Goal: Navigation & Orientation: Find specific page/section

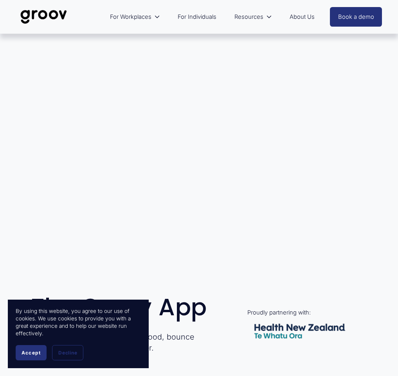
click at [72, 353] on span "Decline" at bounding box center [67, 353] width 19 height 6
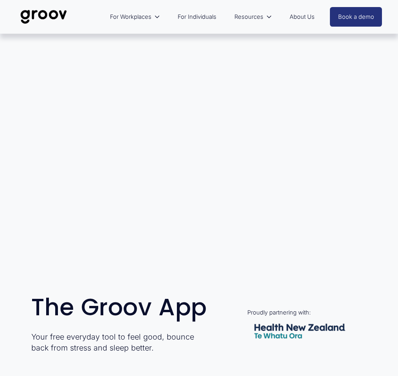
click at [298, 16] on link "About Us" at bounding box center [302, 17] width 33 height 18
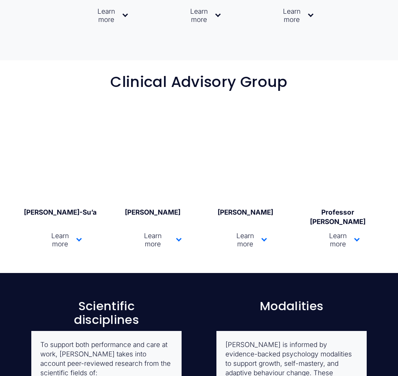
scroll to position [1142, 0]
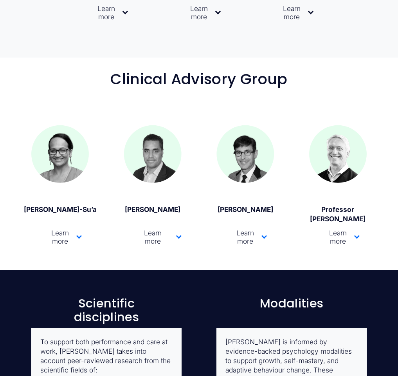
click at [67, 229] on span "Learn more" at bounding box center [57, 237] width 38 height 16
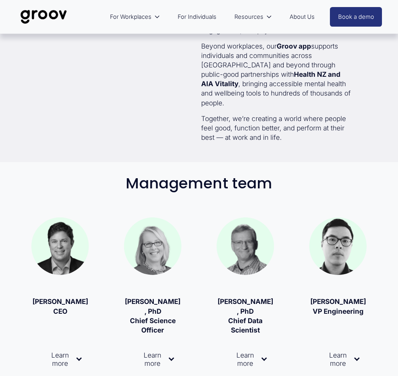
scroll to position [0, 0]
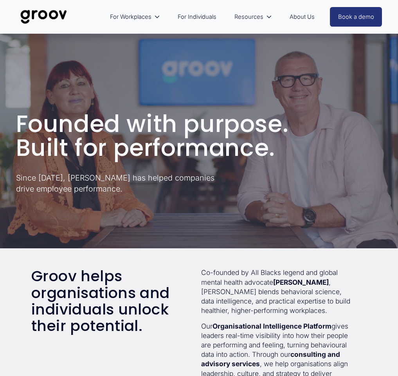
click at [344, 19] on link "Book a demo" at bounding box center [356, 17] width 52 height 20
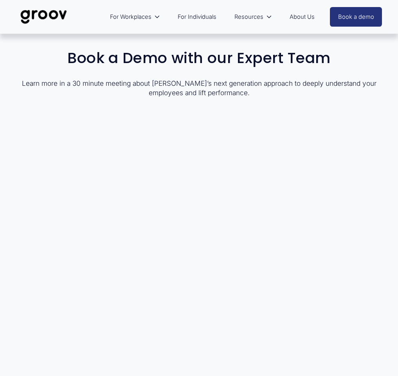
click at [204, 16] on link "For Individuals" at bounding box center [197, 17] width 47 height 18
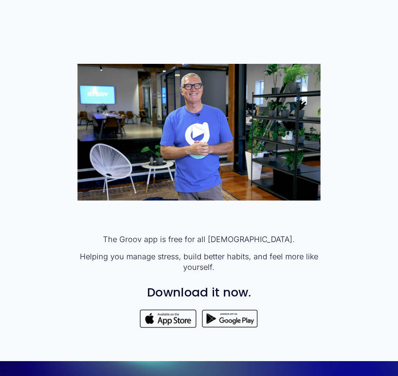
scroll to position [363, 0]
